Goal: Task Accomplishment & Management: Manage account settings

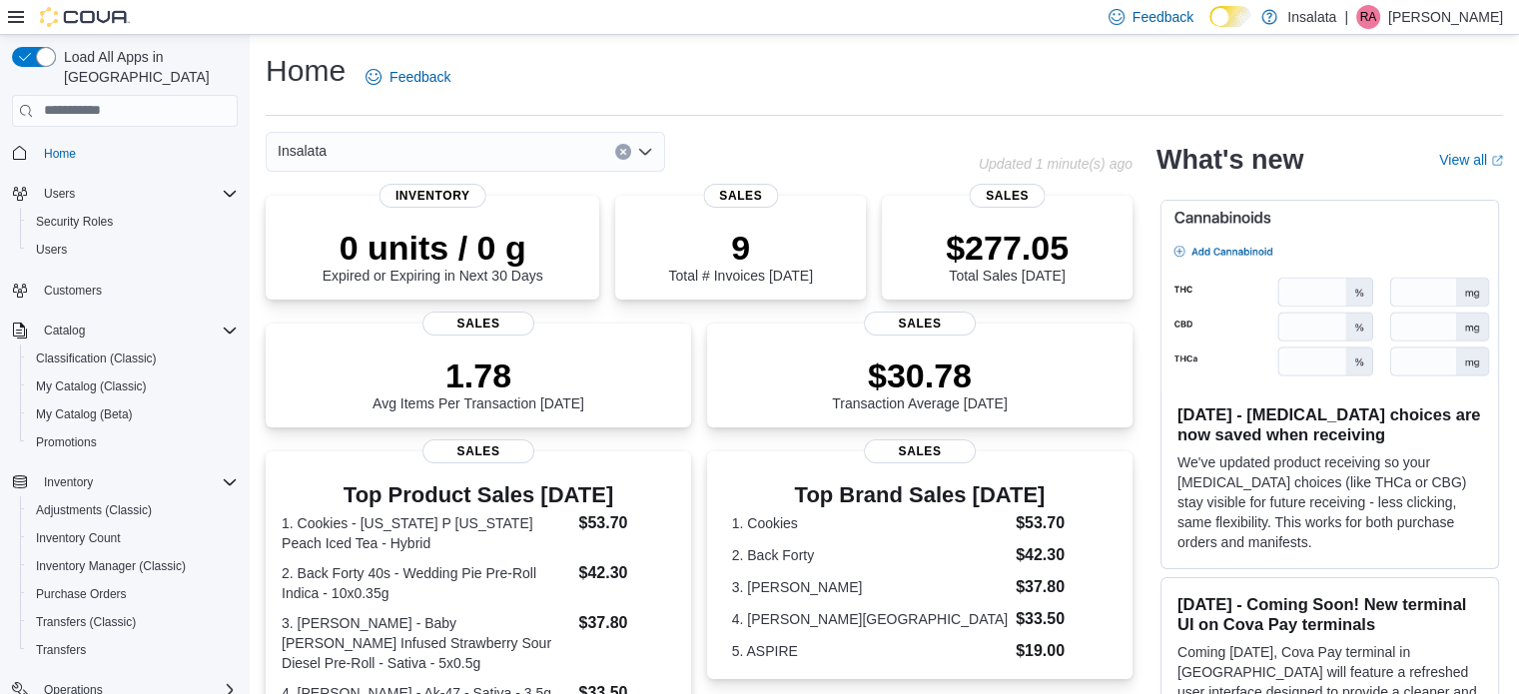
click at [252, 182] on div "Home Feedback Insalata Updated 1 minute(s) ago 0 units / 0 g Expired or Expirin…" at bounding box center [884, 624] width 1269 height 1179
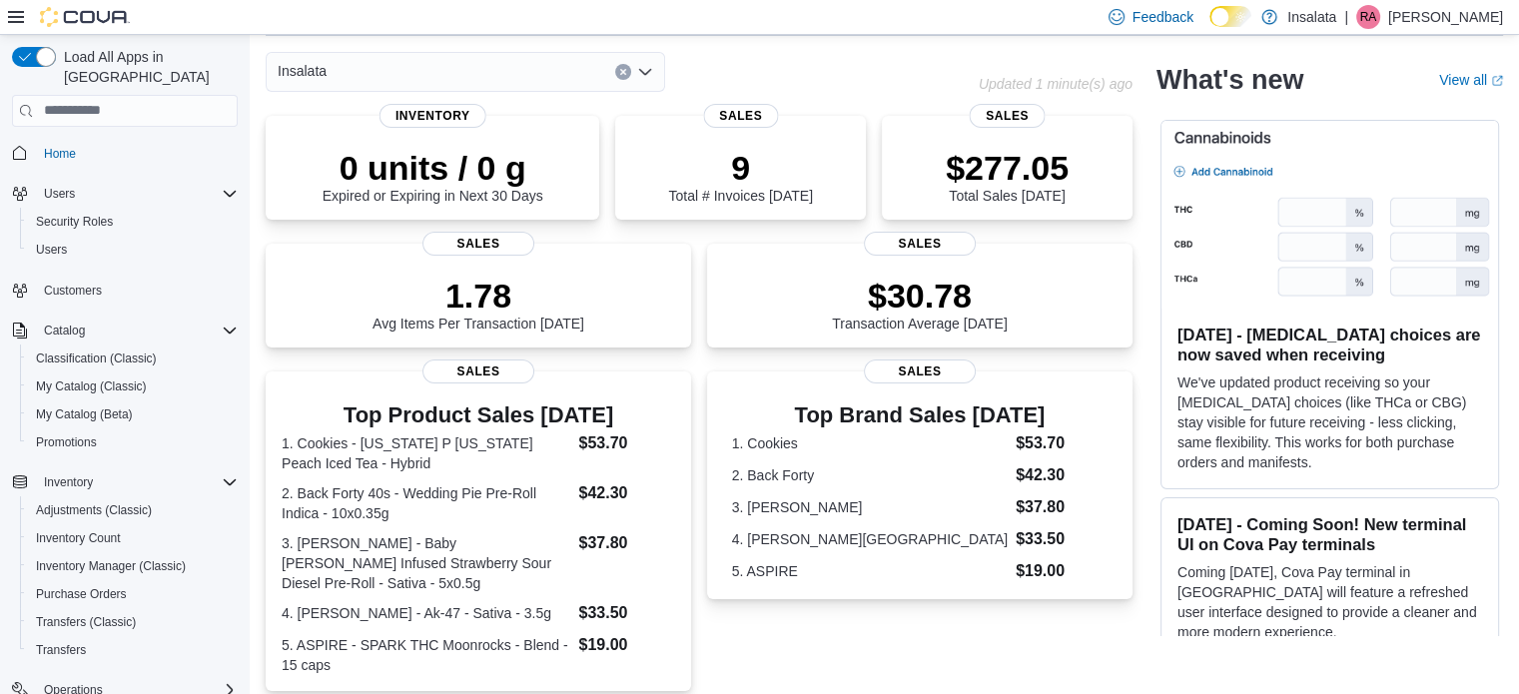
scroll to position [120, 0]
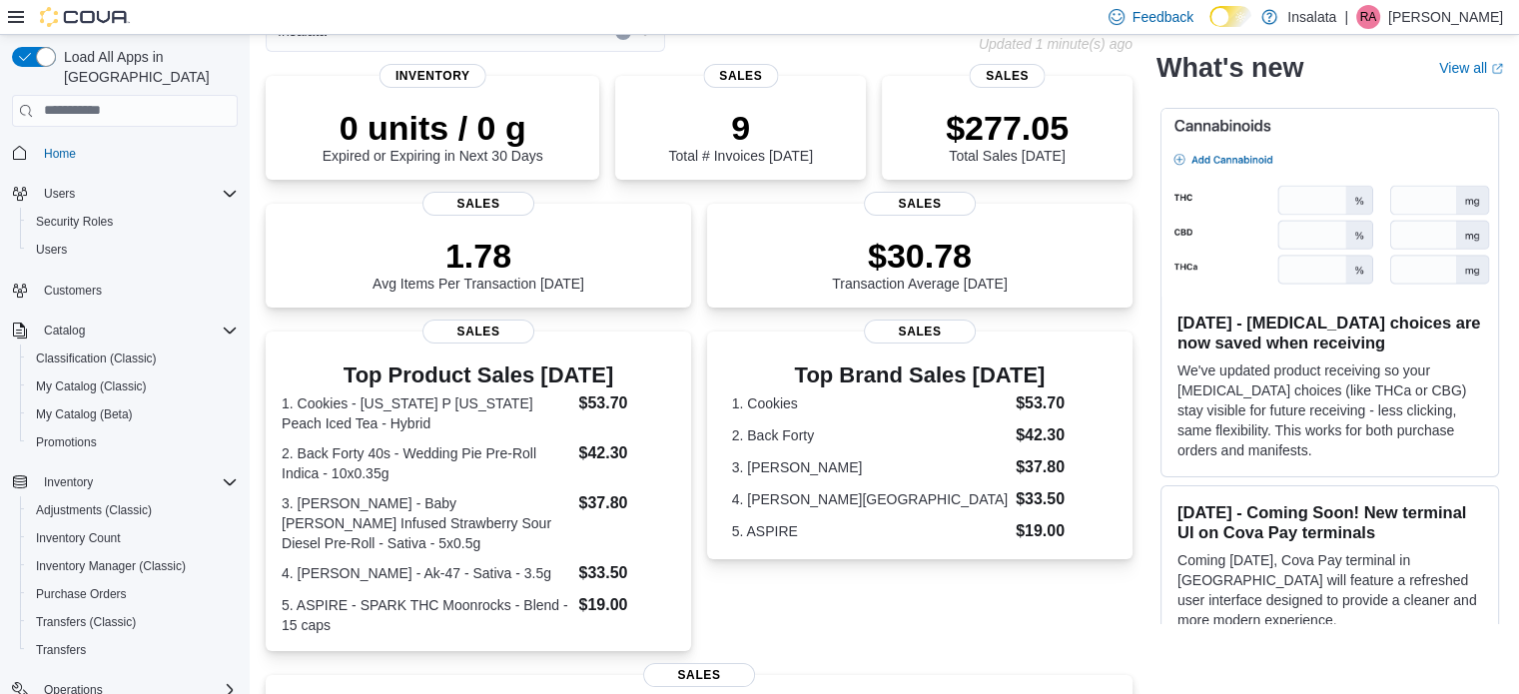
click at [217, 141] on span "Home" at bounding box center [137, 153] width 202 height 25
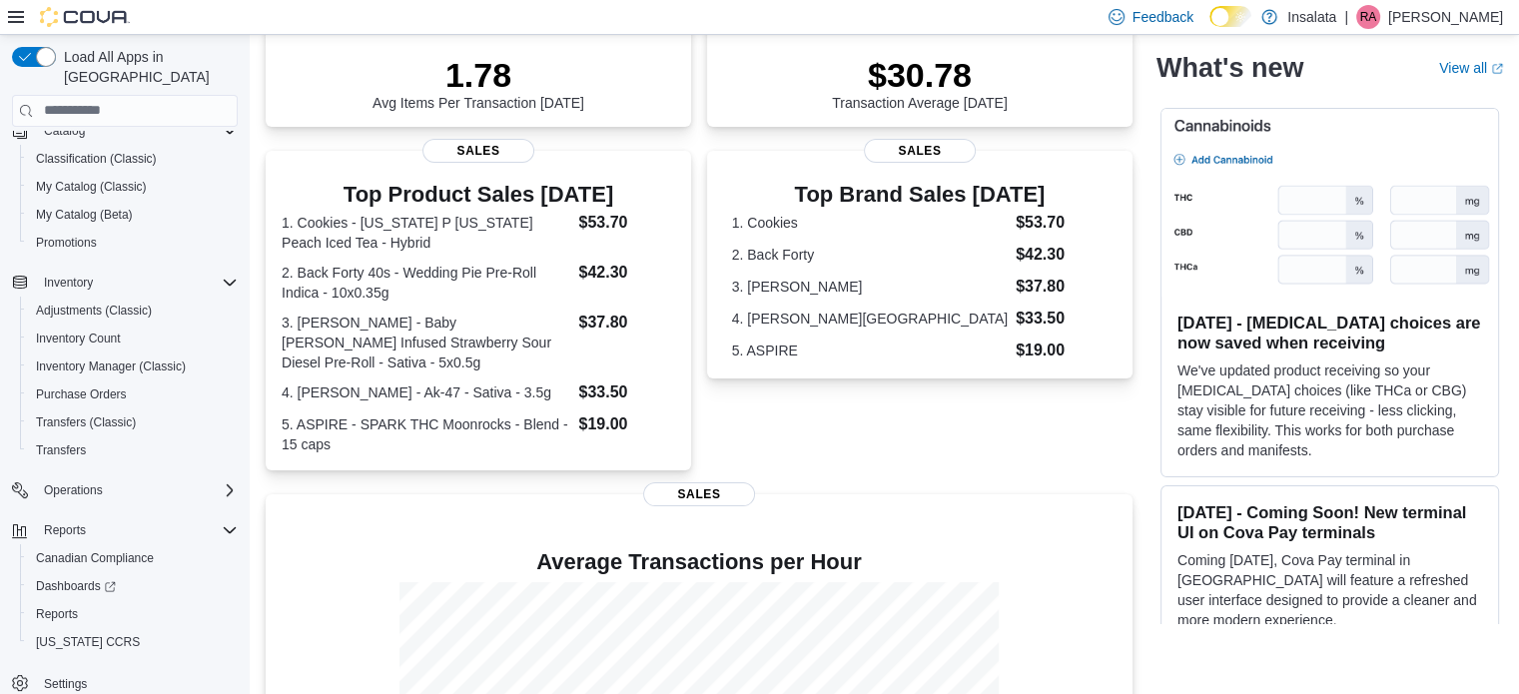
scroll to position [320, 0]
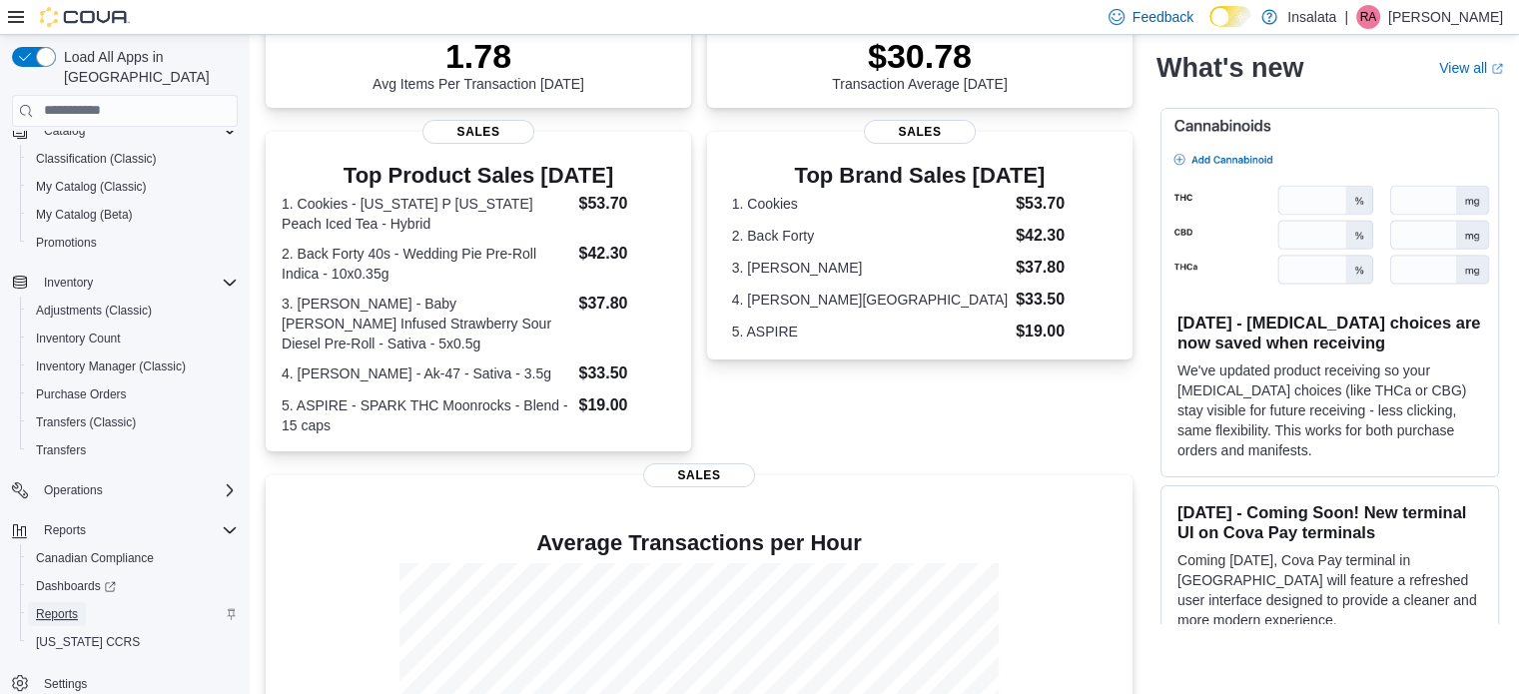
click at [76, 606] on span "Reports" at bounding box center [57, 614] width 42 height 16
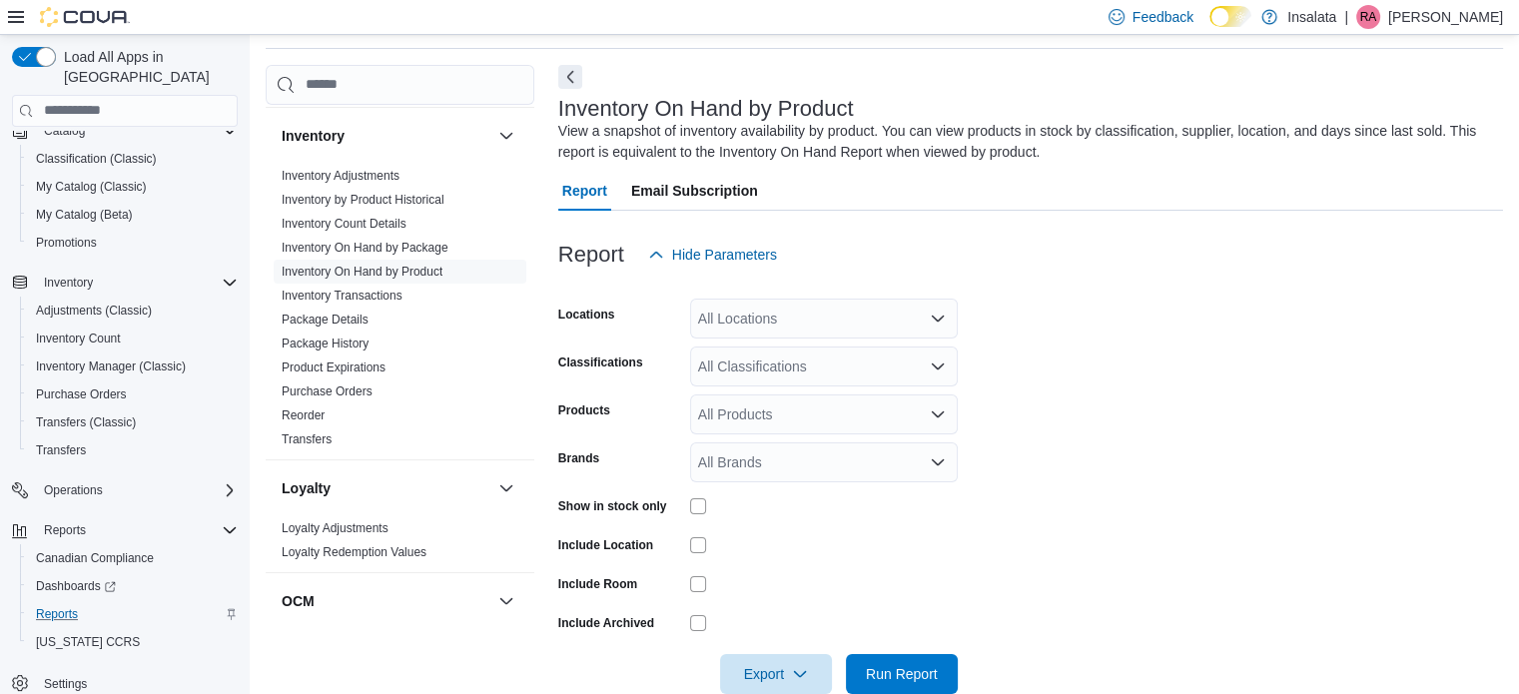
scroll to position [627, 0]
click at [420, 275] on link "Inventory On Hand by Product" at bounding box center [362, 278] width 161 height 14
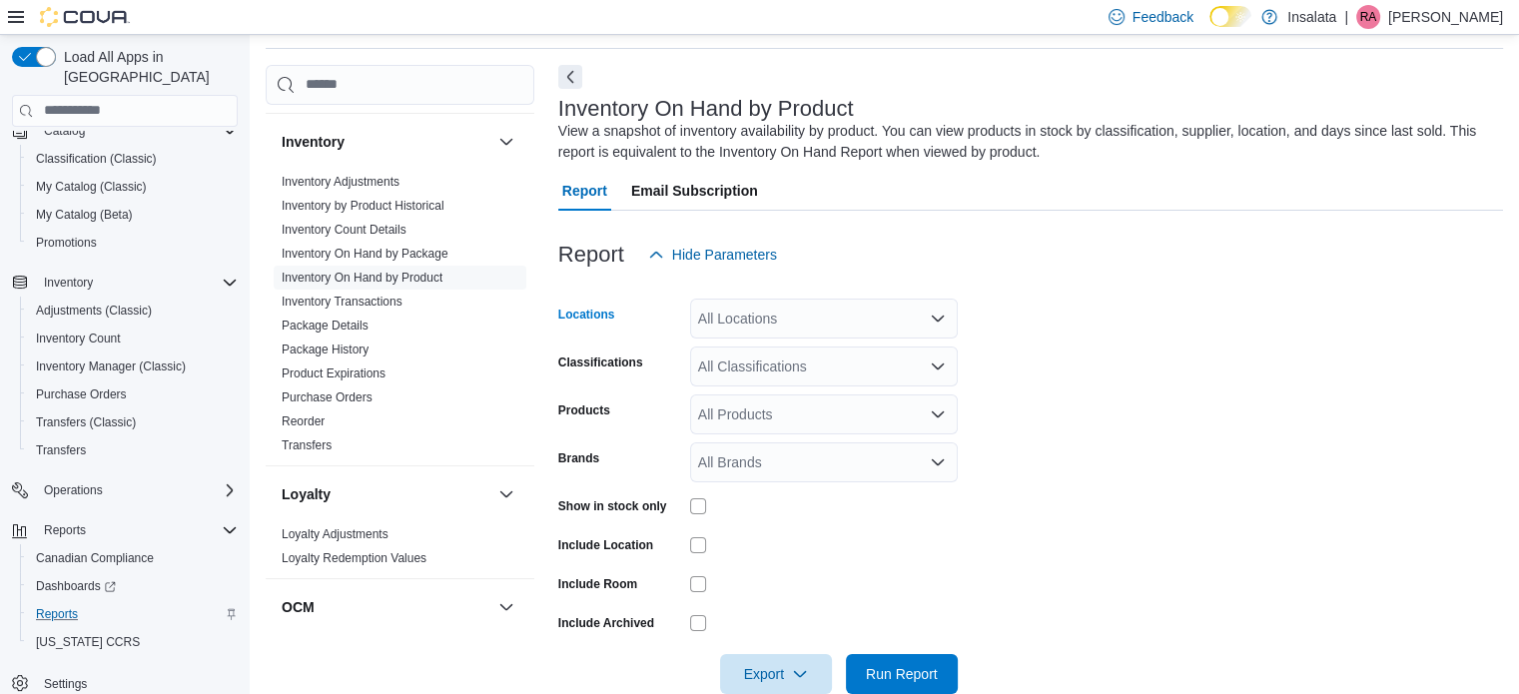
click at [847, 322] on div "All Locations" at bounding box center [824, 319] width 268 height 40
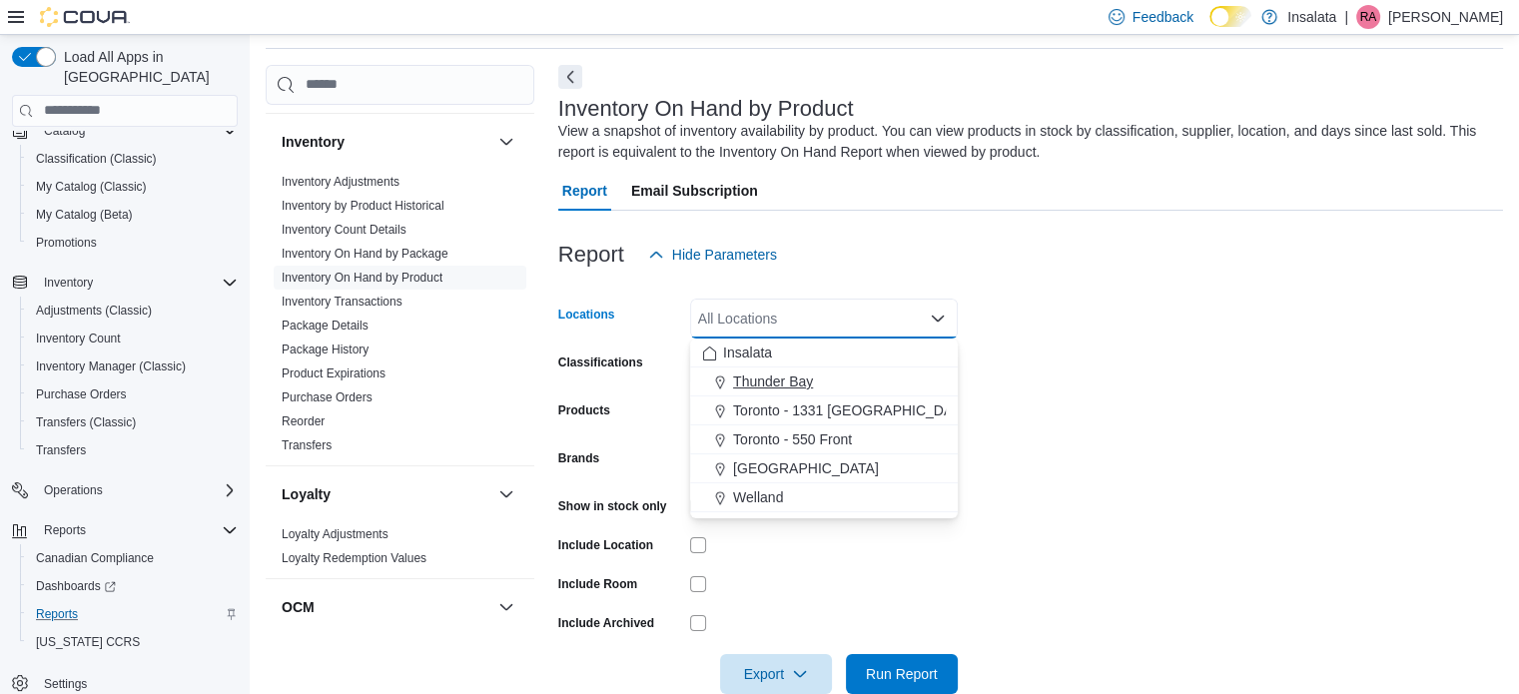
click at [832, 374] on div "Thunder Bay" at bounding box center [824, 381] width 244 height 20
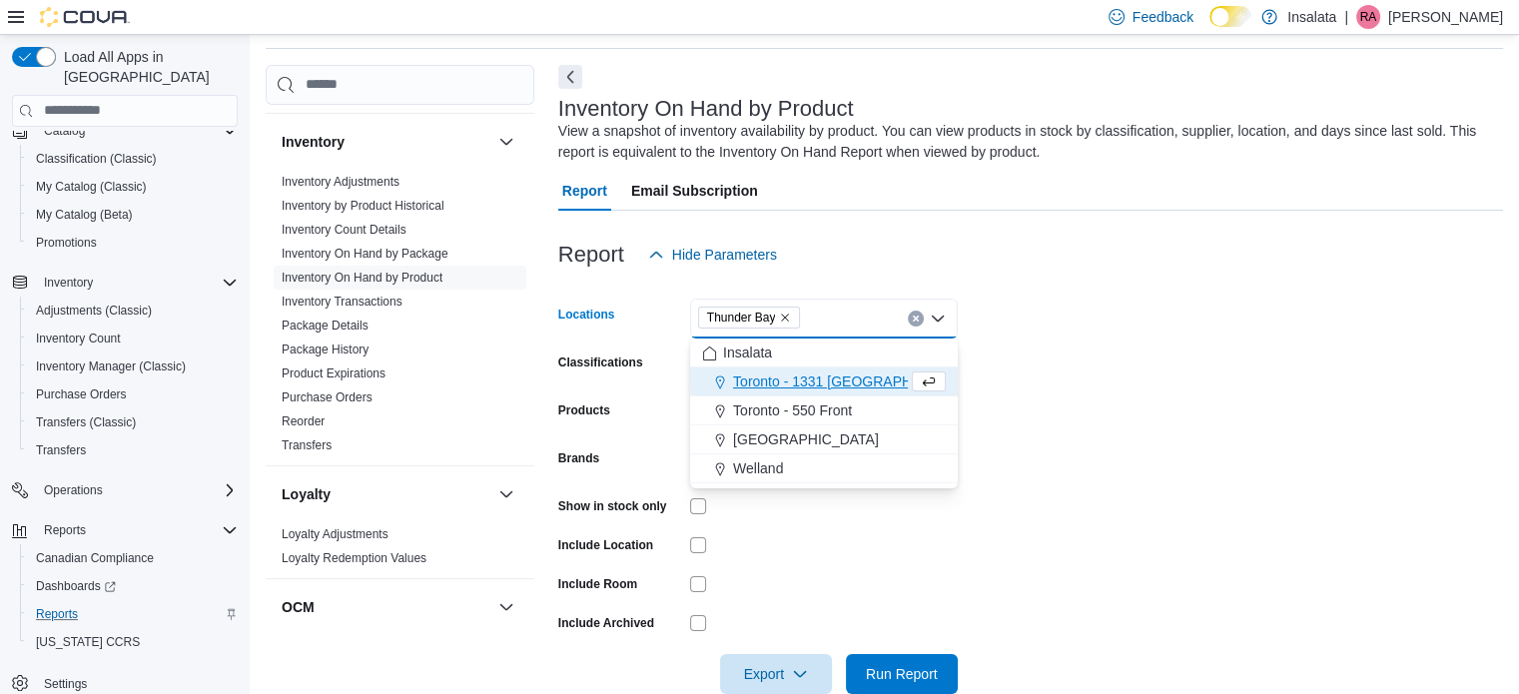
click at [1067, 296] on div at bounding box center [1030, 287] width 945 height 24
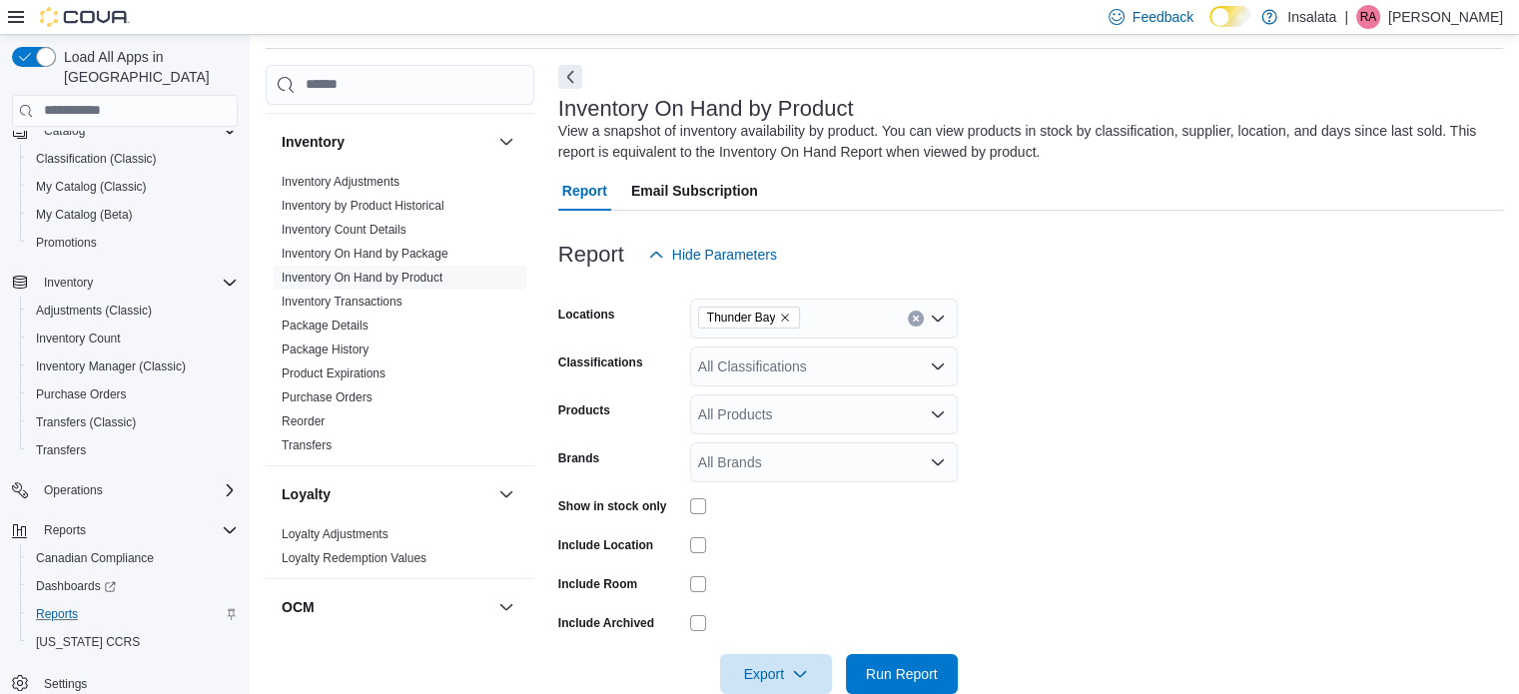
click at [850, 363] on div "All Classifications" at bounding box center [824, 367] width 268 height 40
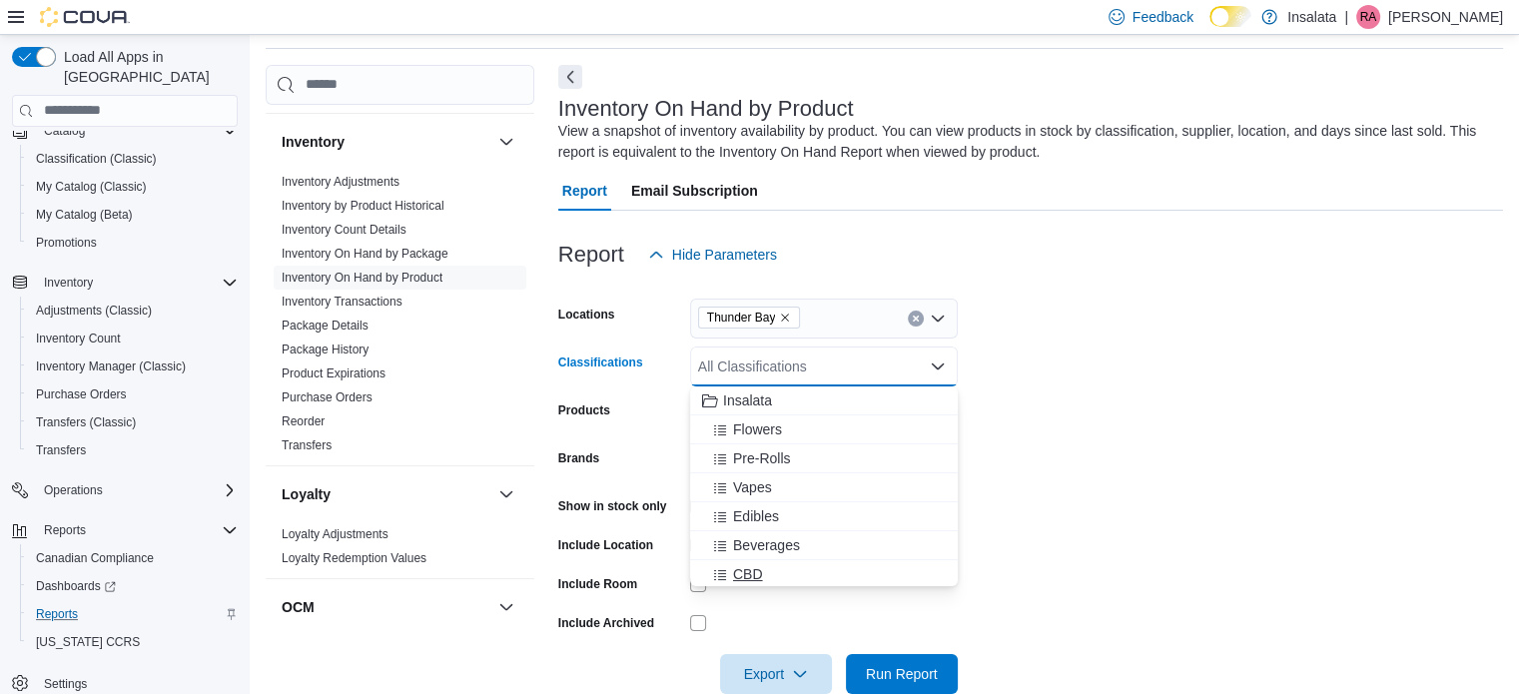
click at [760, 575] on span "CBD" at bounding box center [748, 574] width 30 height 20
click at [1186, 330] on form "Locations [GEOGRAPHIC_DATA] Classifications CBD Combo box. Selected. CBD. Press…" at bounding box center [1030, 484] width 945 height 419
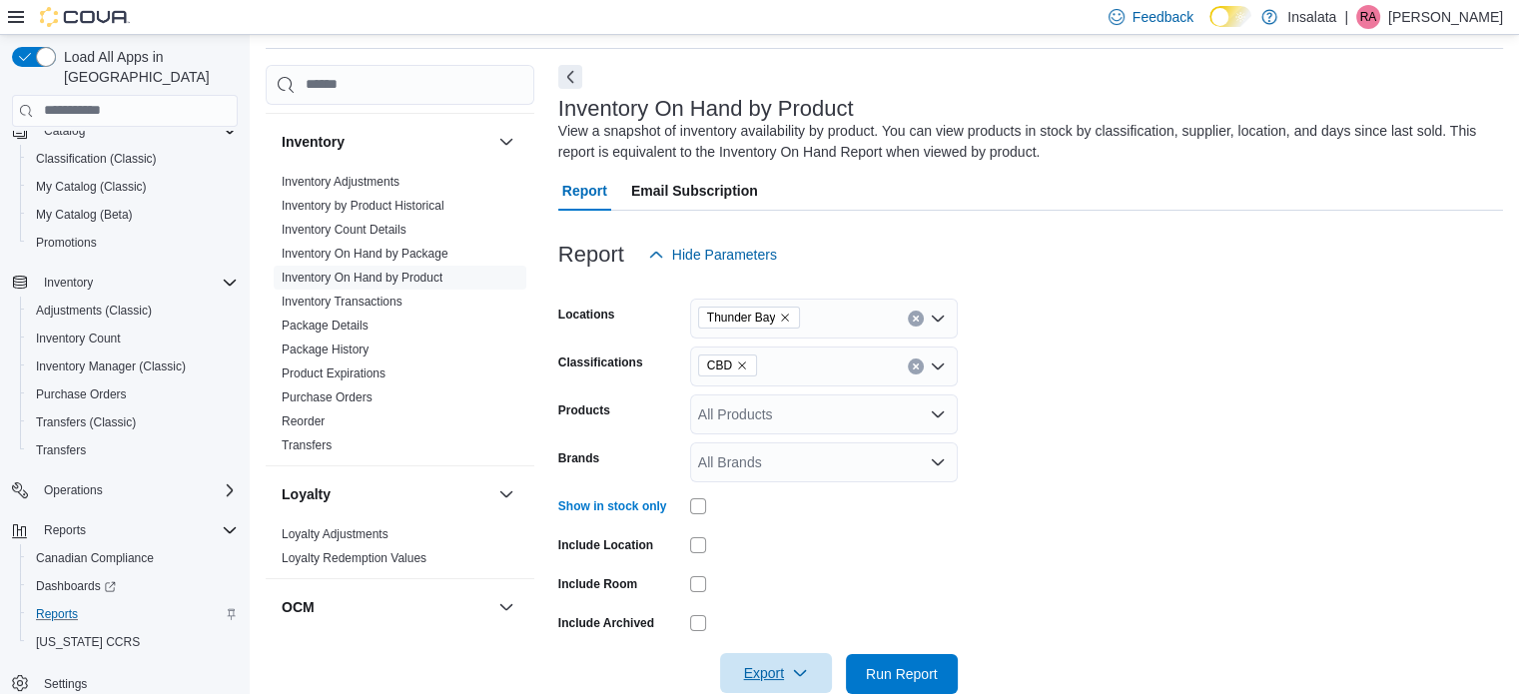
click at [799, 662] on span "Export" at bounding box center [776, 673] width 88 height 40
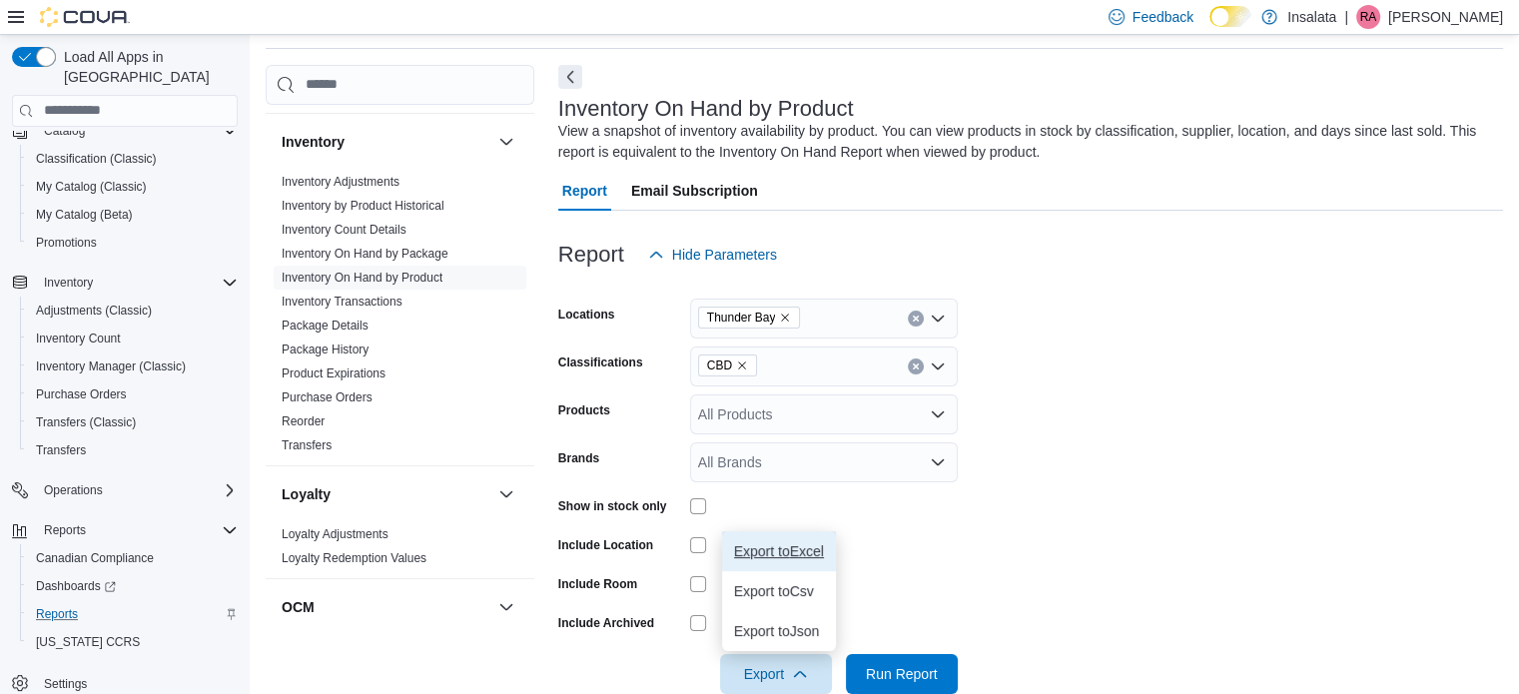
click at [787, 550] on span "Export to Excel" at bounding box center [779, 551] width 90 height 16
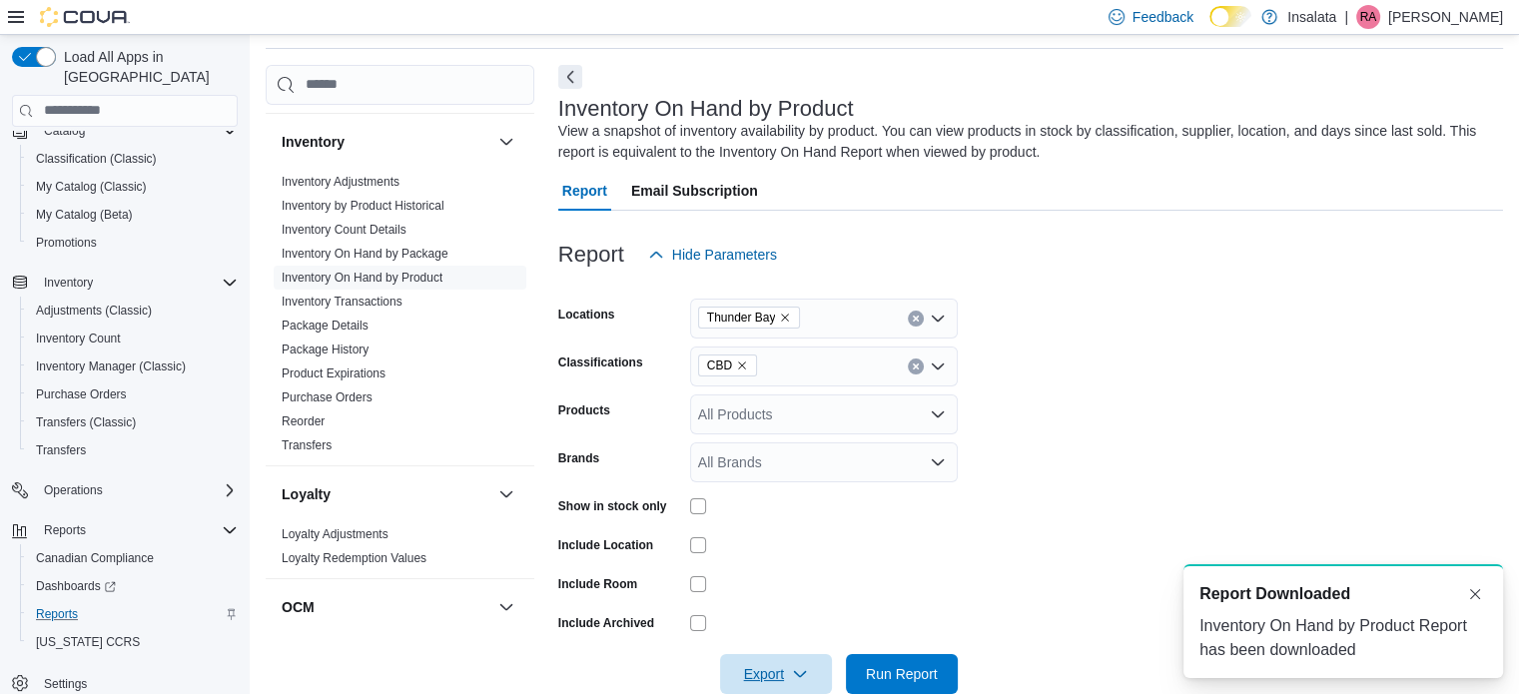
scroll to position [0, 0]
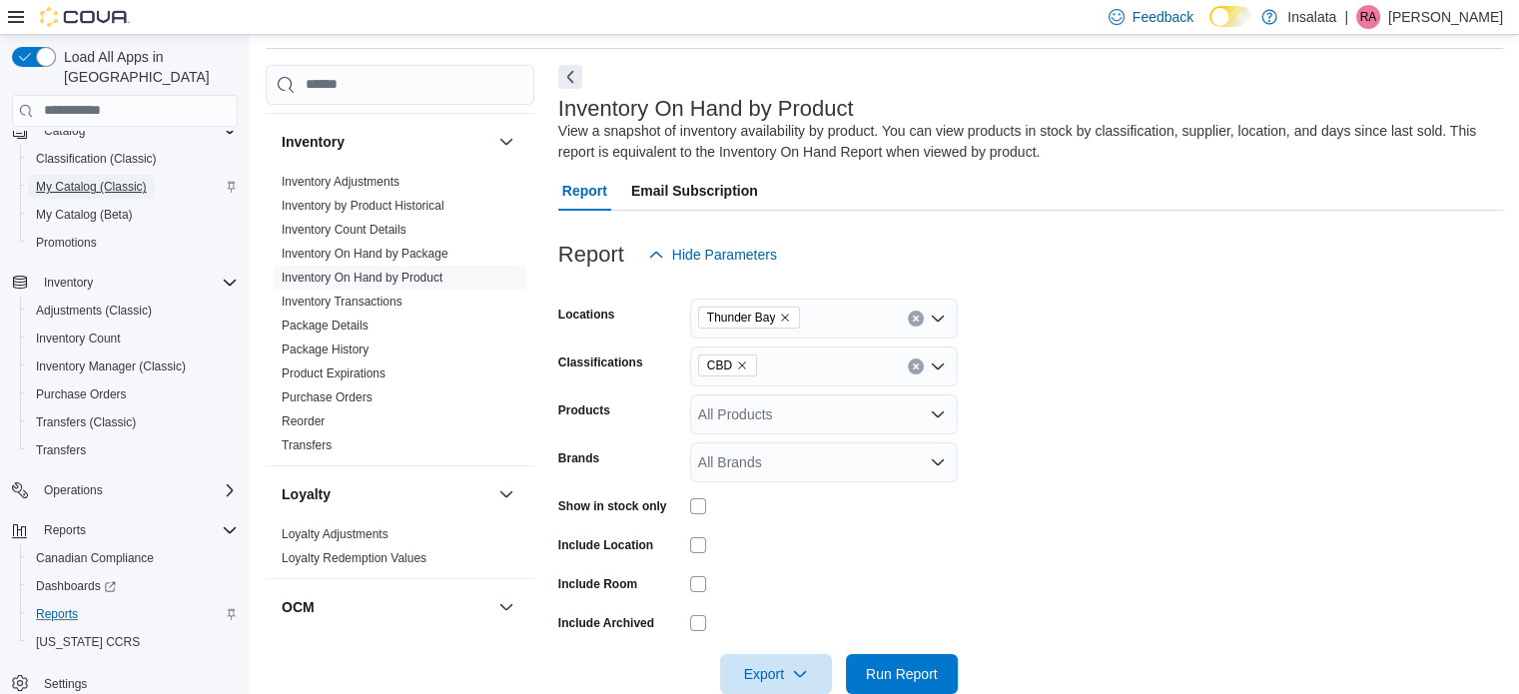
click at [96, 179] on span "My Catalog (Classic)" at bounding box center [91, 187] width 111 height 16
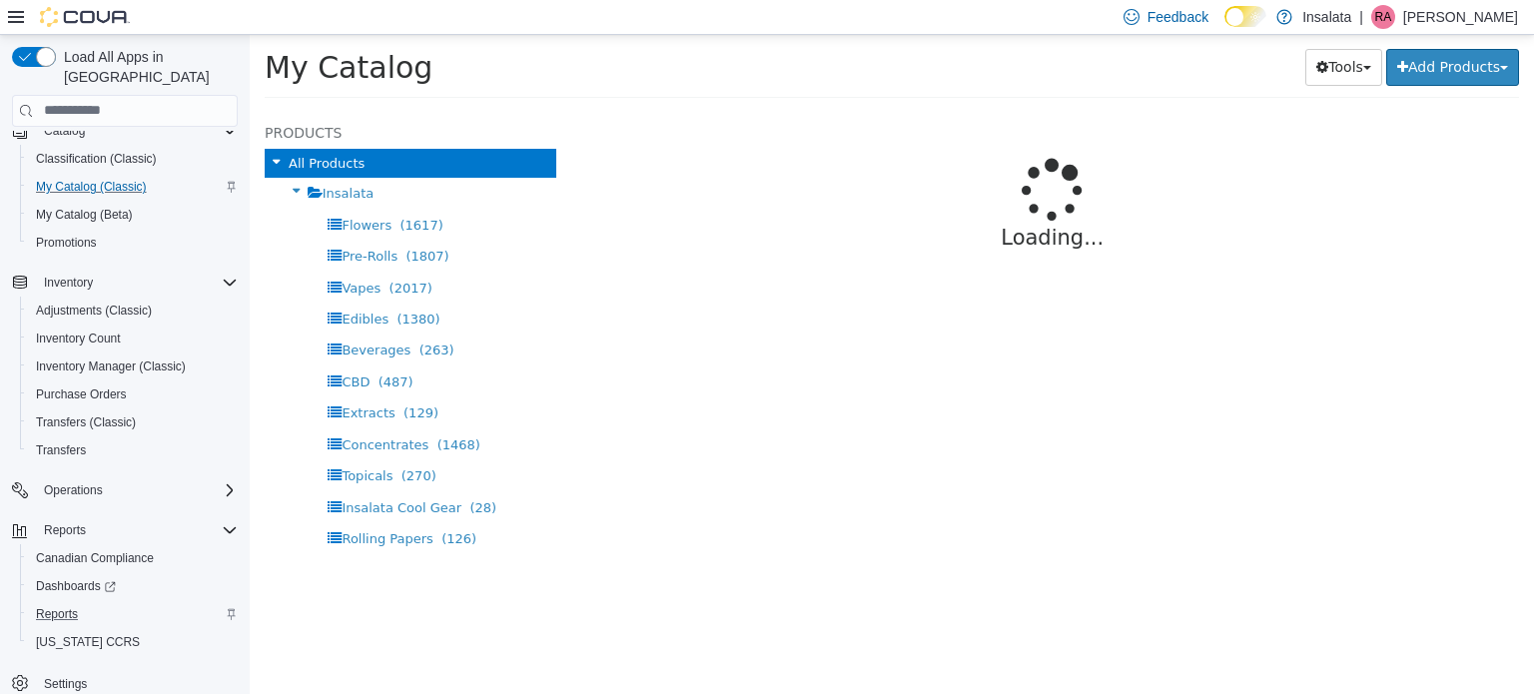
select select "**********"
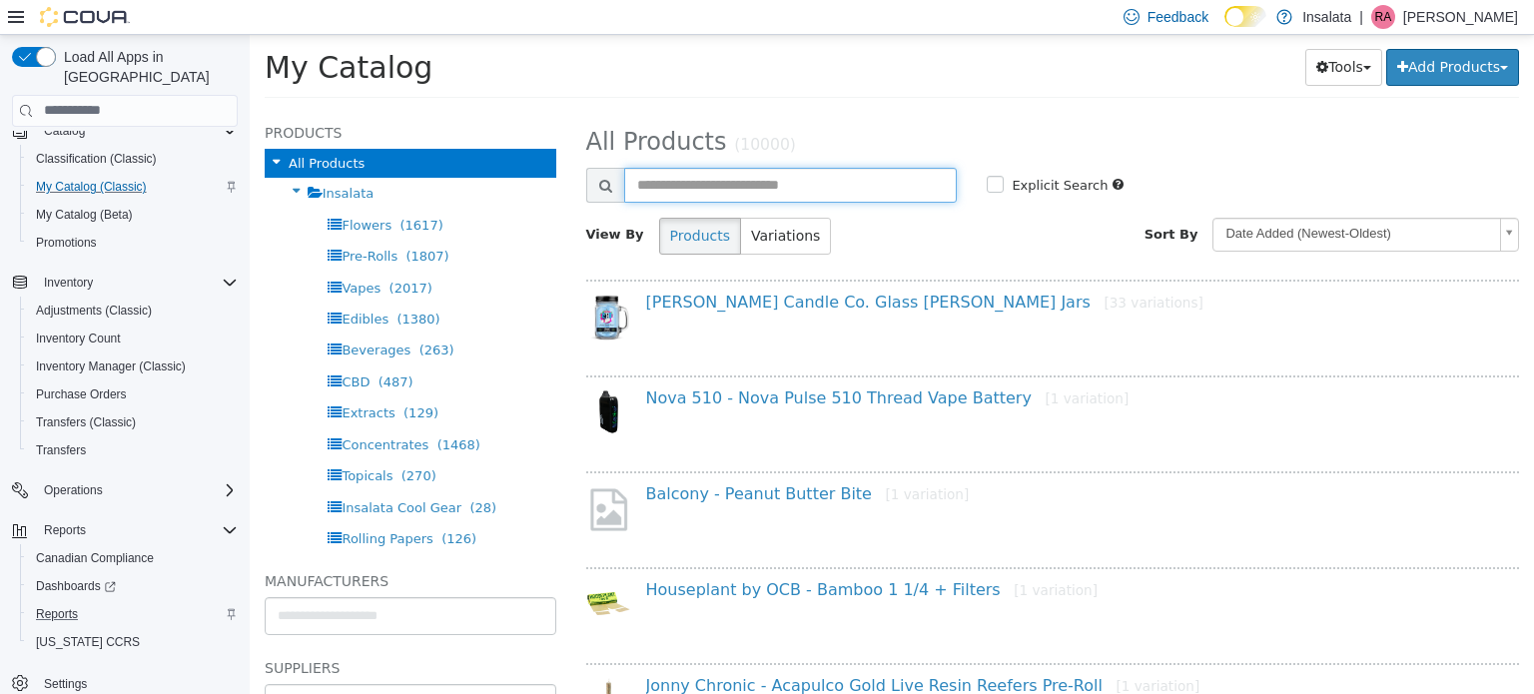
click at [672, 183] on input "text" at bounding box center [791, 184] width 334 height 35
type input "**********"
select select "**********"
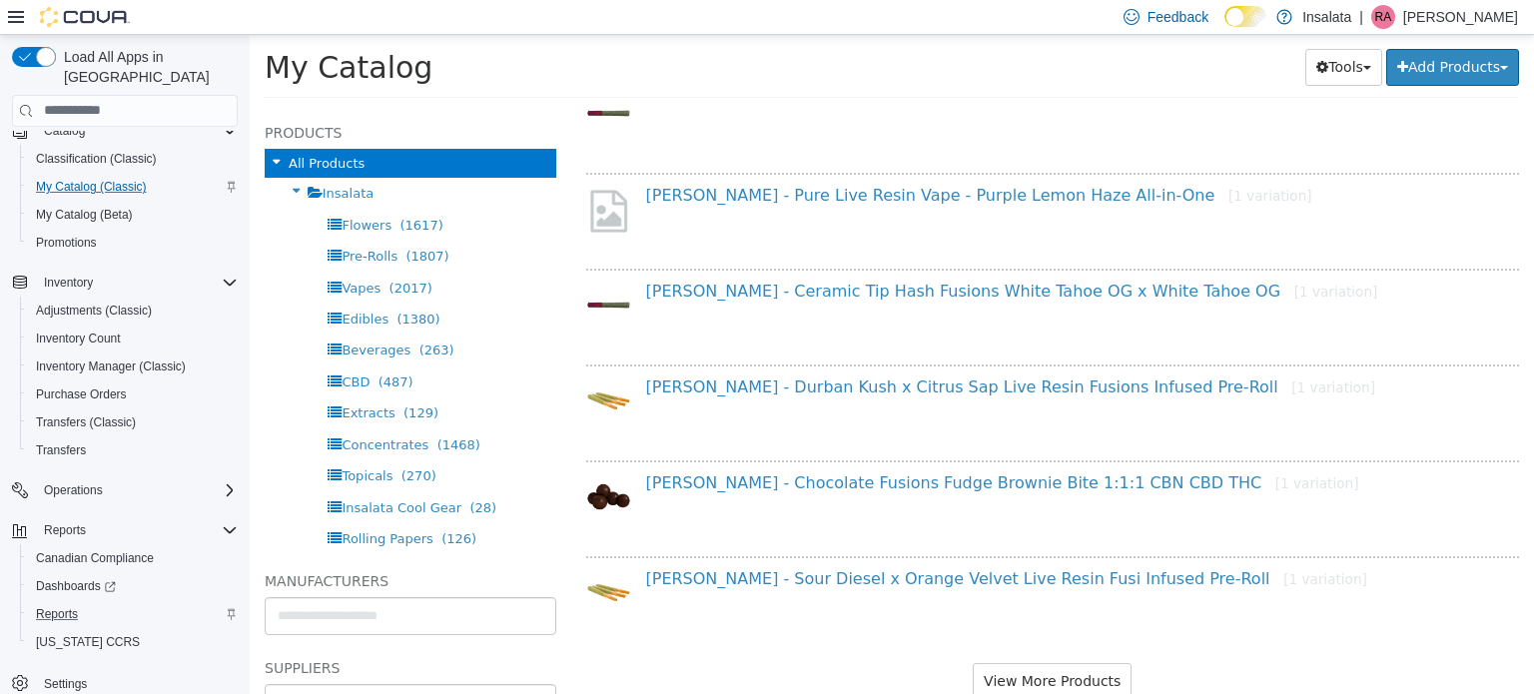
scroll to position [1588, 0]
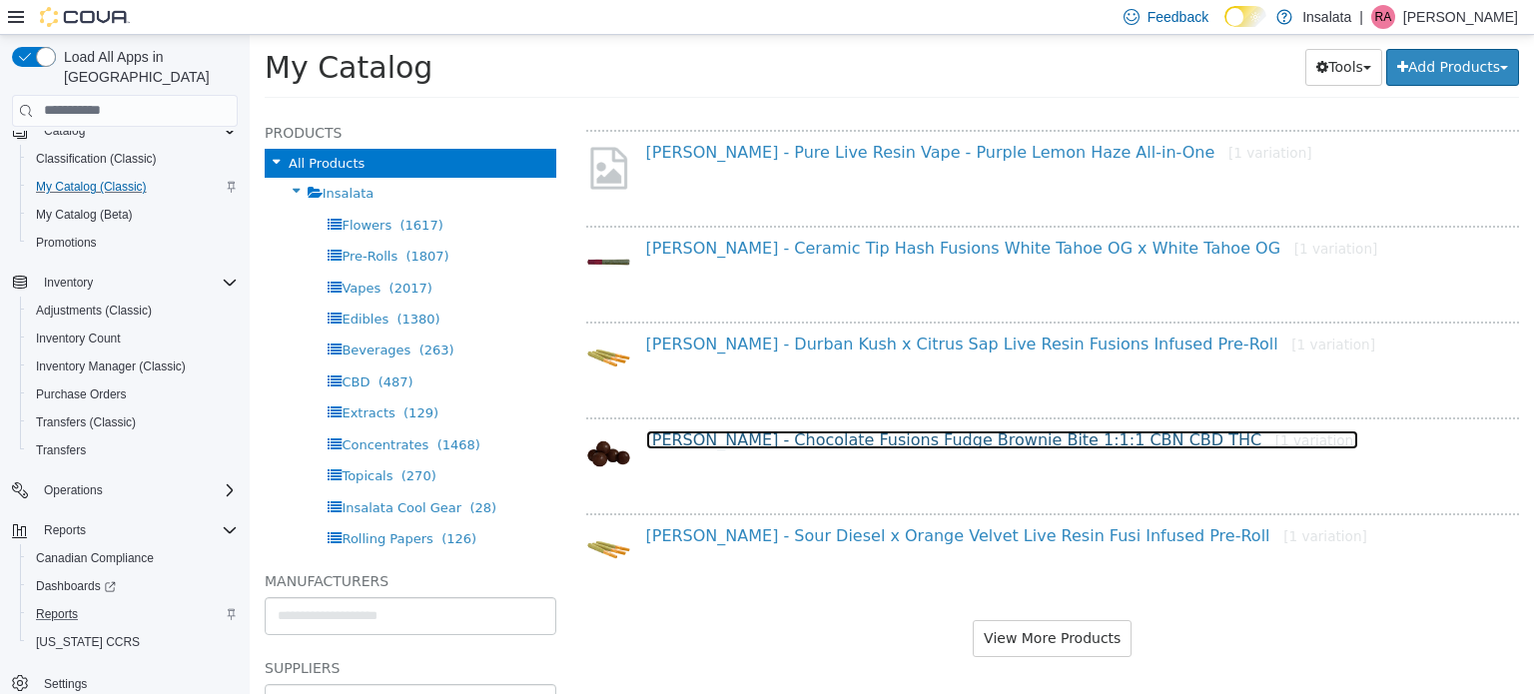
click at [1028, 432] on link "[PERSON_NAME] - Chocolate Fusions Fudge Brownie Bite 1:1:1 CBN CBD THC [1 varia…" at bounding box center [1002, 438] width 713 height 19
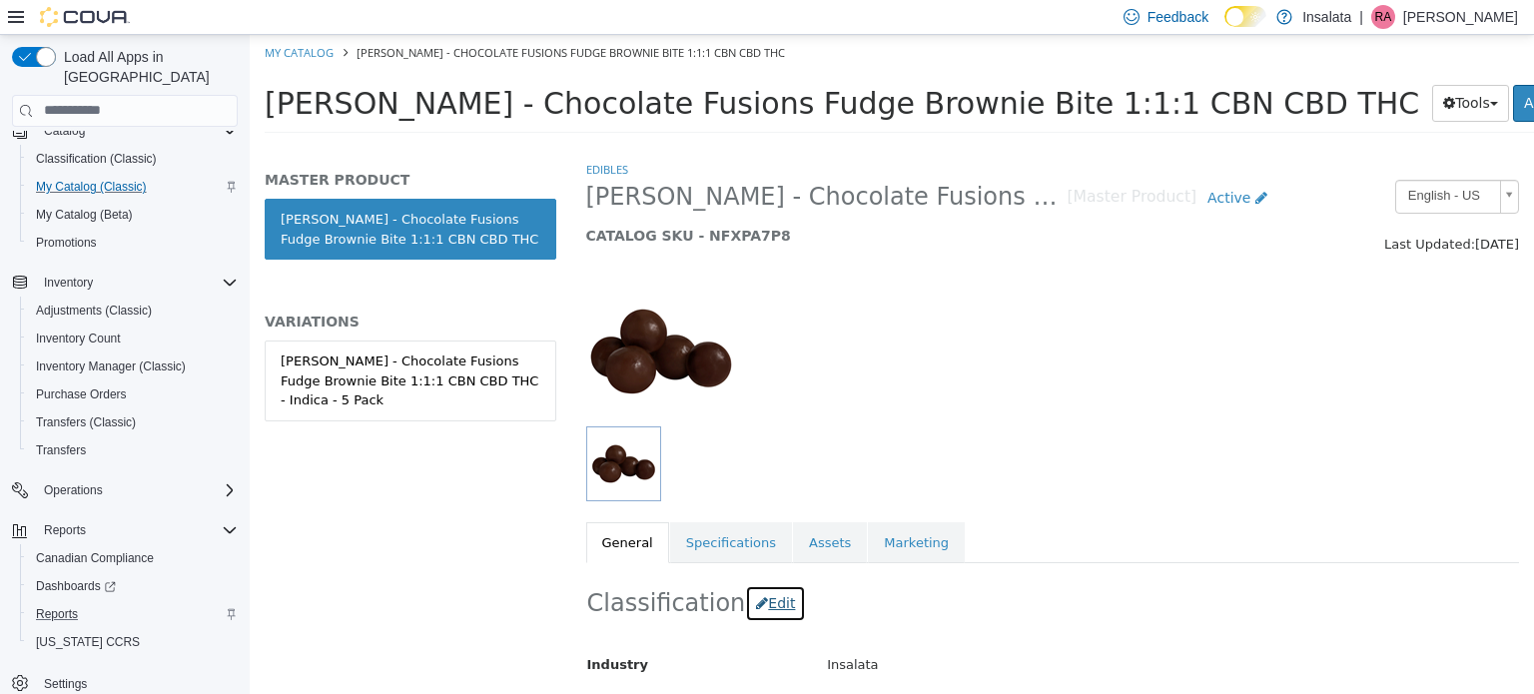
click at [755, 601] on button "Edit" at bounding box center [775, 602] width 61 height 37
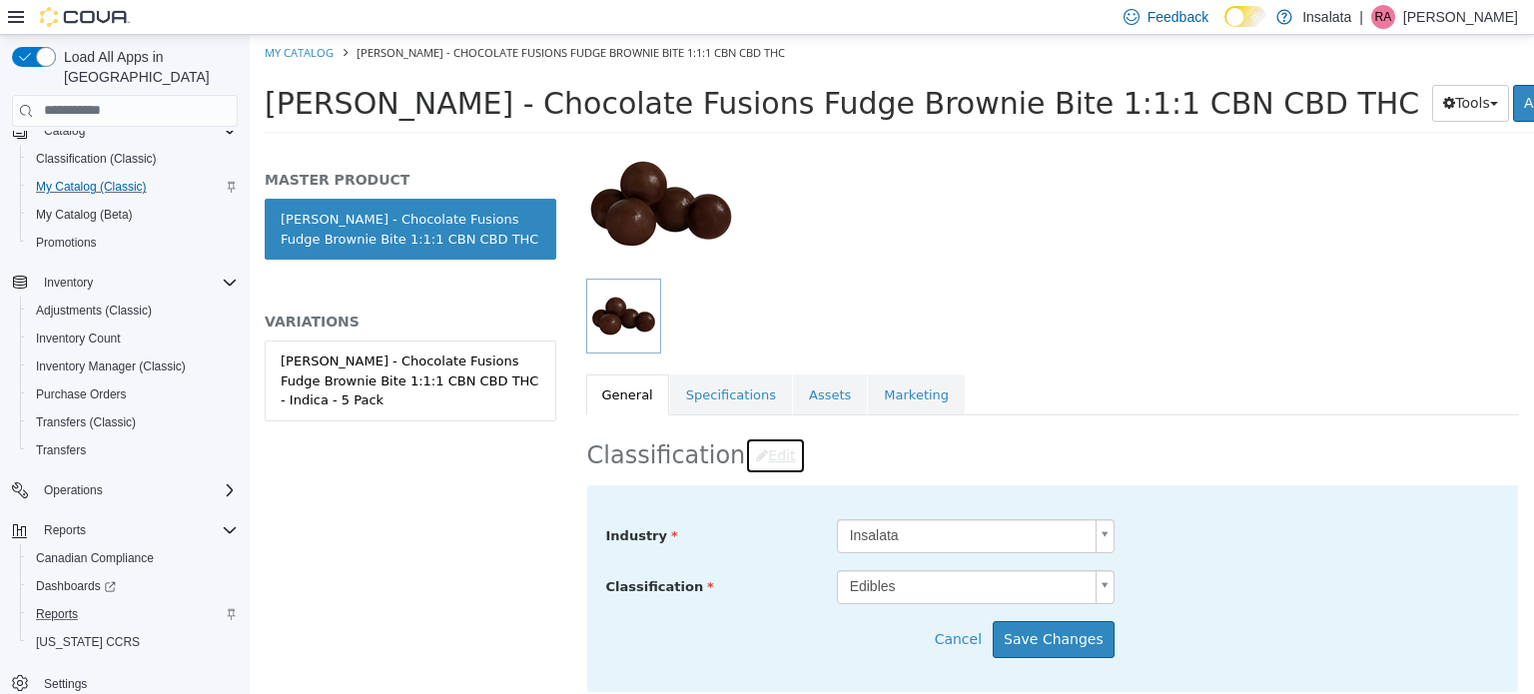
scroll to position [160, 0]
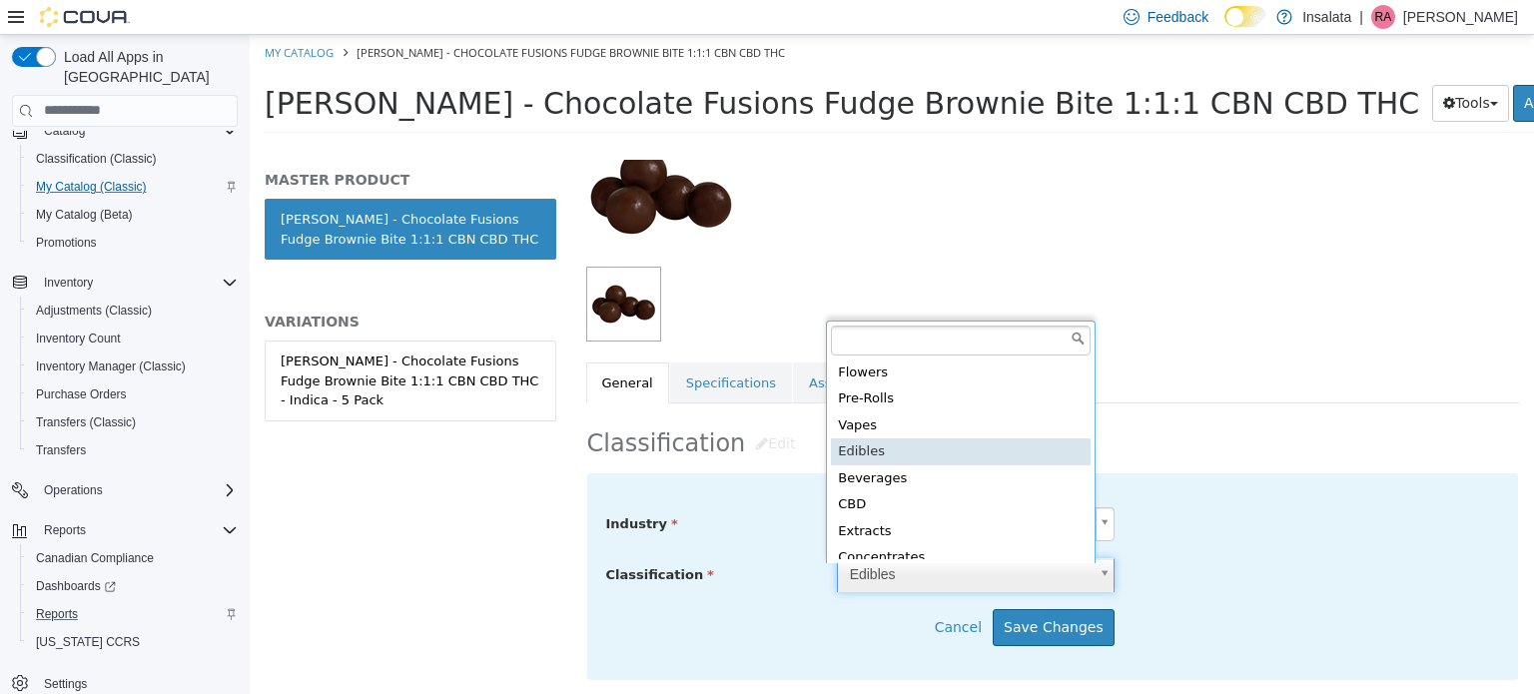
click at [849, 145] on body "Saving Bulk Changes... × My Catalog [PERSON_NAME] - Chocolate Fusions Fudge Bro…" at bounding box center [892, 89] width 1284 height 111
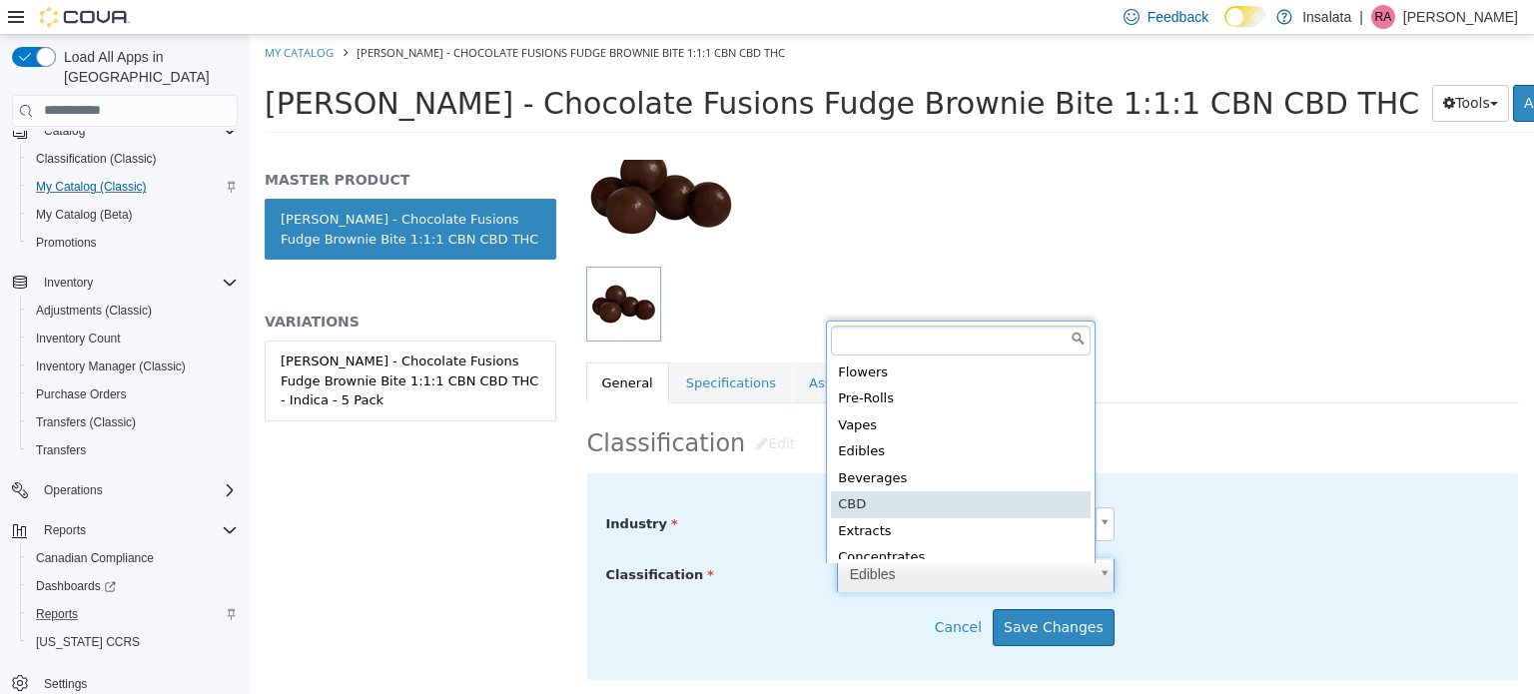
type input "*****"
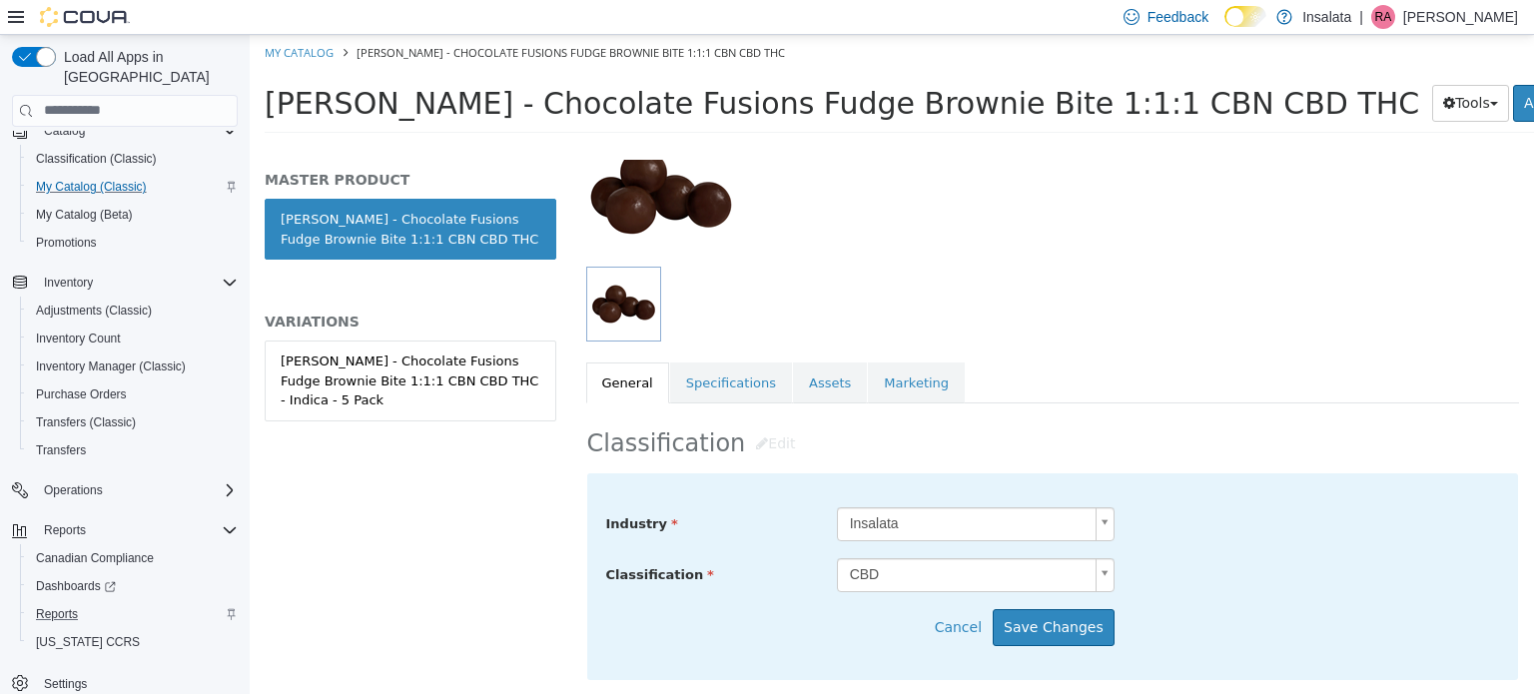
click at [1049, 605] on div "Industry Insalata ***** Classification CBD ***** Cancel Save Changes" at bounding box center [1053, 575] width 932 height 207
click at [1047, 622] on button "Save Changes" at bounding box center [1054, 626] width 122 height 37
